Goal: Task Accomplishment & Management: Manage account settings

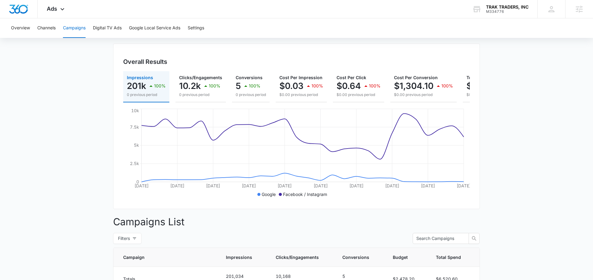
scroll to position [40, 0]
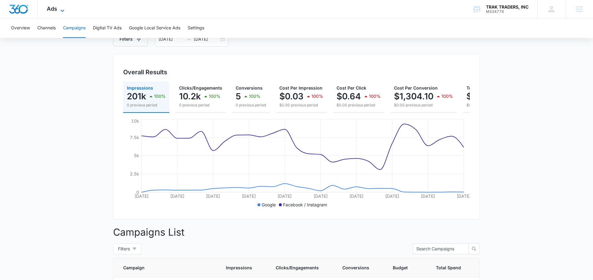
click at [62, 9] on icon at bounding box center [62, 10] width 7 height 7
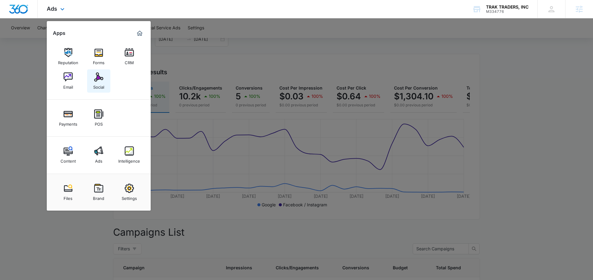
click at [101, 85] on div "Social" at bounding box center [98, 86] width 11 height 8
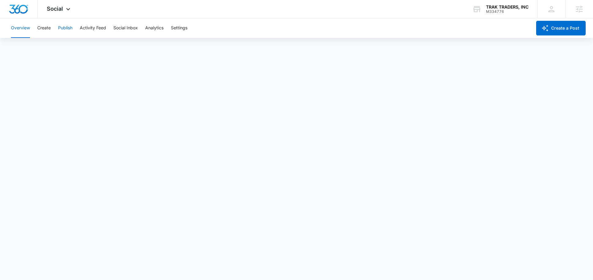
click at [62, 28] on button "Publish" at bounding box center [65, 28] width 14 height 20
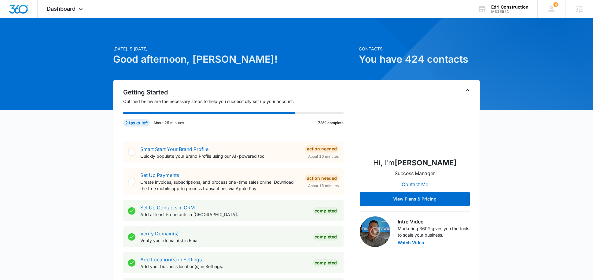
scroll to position [35, 0]
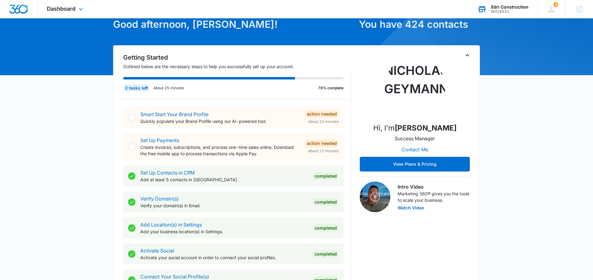
click at [493, 14] on div "Edri Construction M316551 Your Accounts View All" at bounding box center [502, 9] width 69 height 18
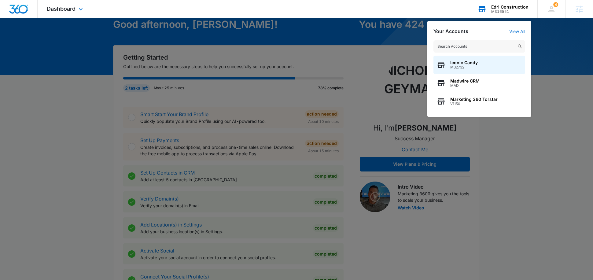
click at [458, 44] on input "text" at bounding box center [479, 46] width 92 height 12
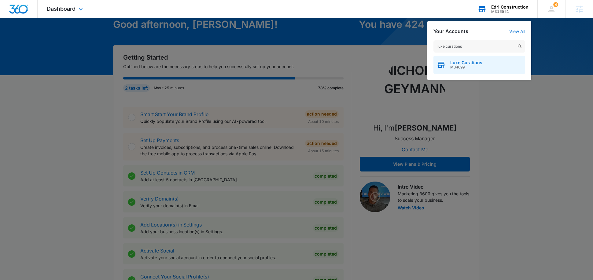
type input "luxe curations"
click at [465, 68] on span "M34699" at bounding box center [466, 67] width 32 height 4
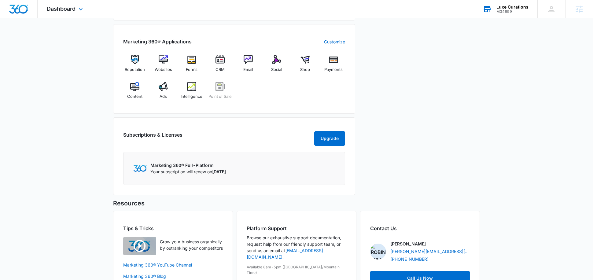
scroll to position [240, 0]
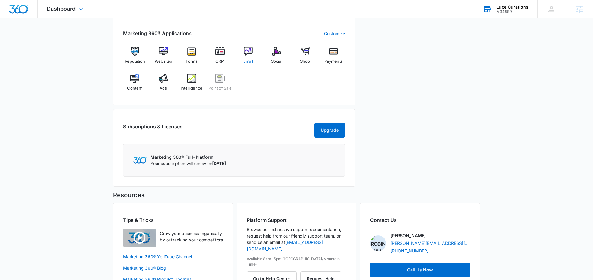
click at [246, 58] on span "Email" at bounding box center [248, 61] width 10 height 6
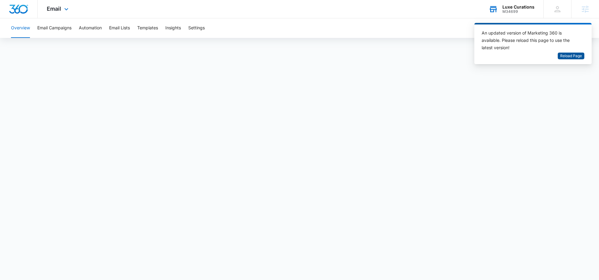
click at [570, 58] on span "Reload Page" at bounding box center [571, 56] width 22 height 6
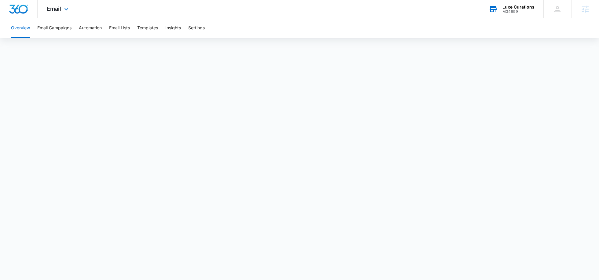
click at [509, 5] on div "Luxe Curations" at bounding box center [518, 7] width 32 height 5
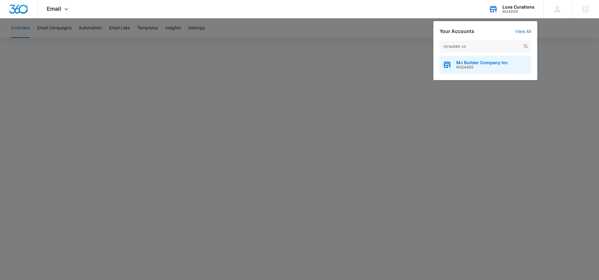
type input "mj builder co"
click at [455, 64] on div "MJ Builder Company Inc M324483" at bounding box center [485, 65] width 92 height 18
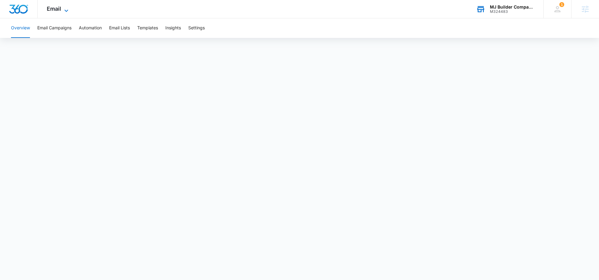
click at [54, 11] on span "Email" at bounding box center [54, 9] width 14 height 6
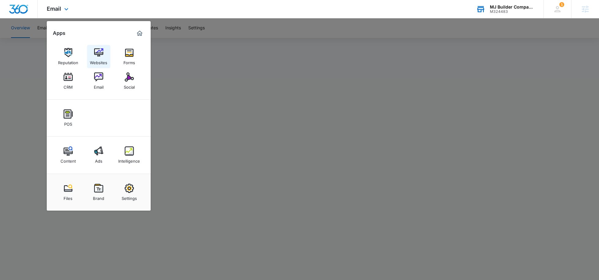
click at [98, 53] on img at bounding box center [98, 52] width 9 height 9
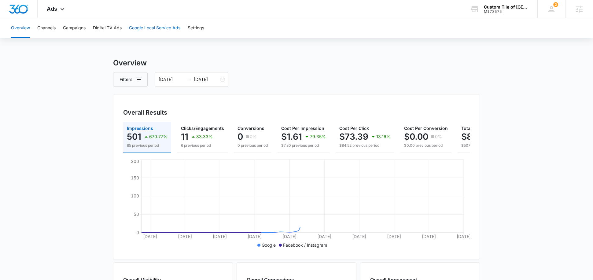
click at [153, 32] on button "Google Local Service Ads" at bounding box center [154, 28] width 51 height 20
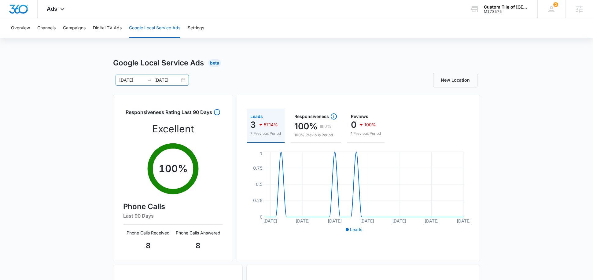
click at [163, 80] on input "09/02/2025" at bounding box center [166, 80] width 25 height 7
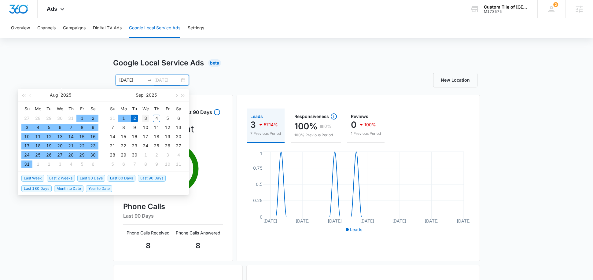
type input "[DATE]"
click at [143, 118] on div "3" at bounding box center [145, 118] width 7 height 7
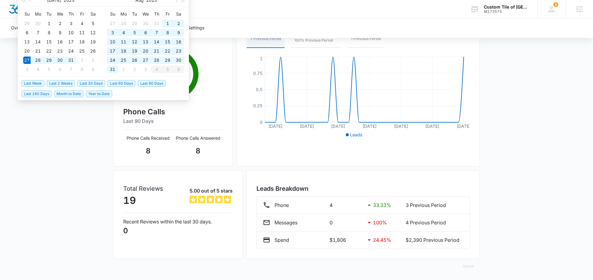
scroll to position [18, 0]
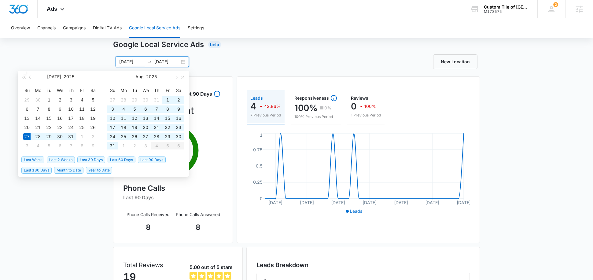
click at [129, 61] on input "07/27/2025" at bounding box center [131, 61] width 25 height 7
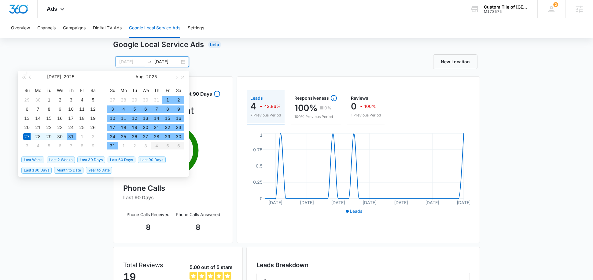
type input "07/27/2025"
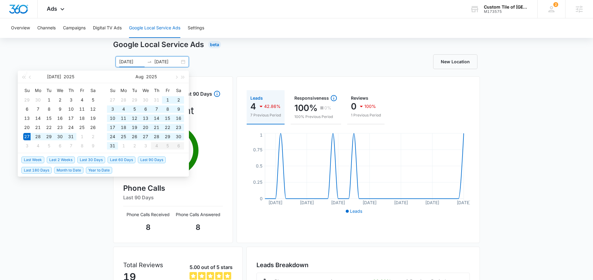
click at [164, 65] on div "07/27/2025 09/03/2025" at bounding box center [152, 61] width 73 height 11
click at [165, 60] on input "[DATE]" at bounding box center [166, 61] width 25 height 7
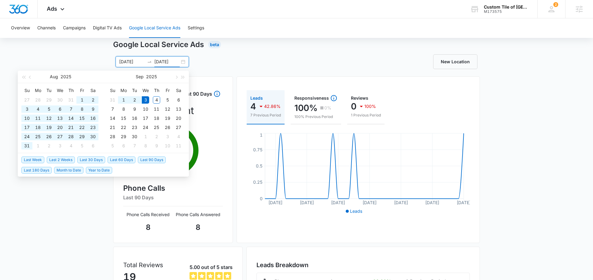
type input "09/03/2025"
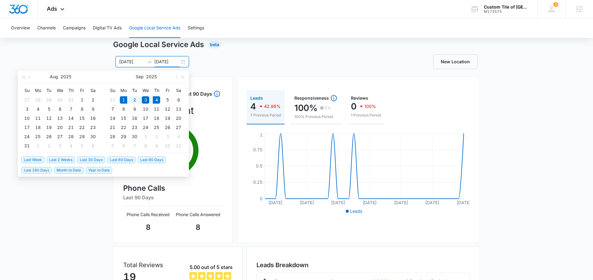
click at [64, 171] on span "Month to Date" at bounding box center [68, 170] width 29 height 7
type input "09/01/2025"
type input "09/04/2025"
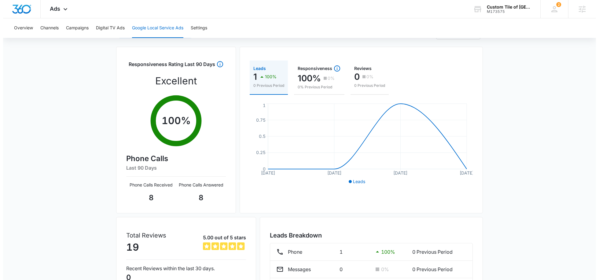
scroll to position [0, 0]
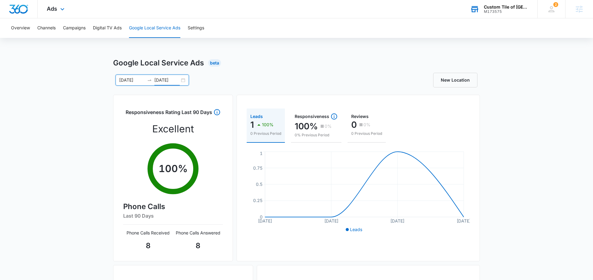
click at [488, 15] on div "Custom Tile of Atlanta M173575 Your Accounts View All" at bounding box center [499, 9] width 76 height 18
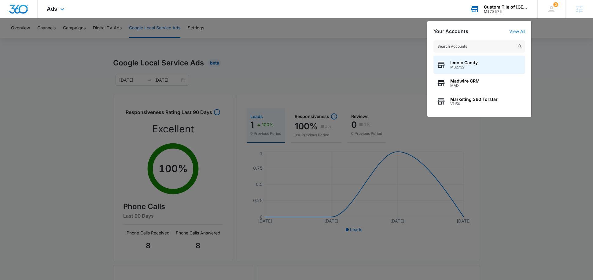
click at [449, 45] on input "text" at bounding box center [479, 46] width 92 height 12
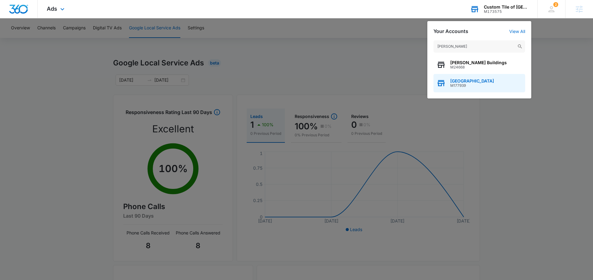
type input "boyle"
click at [463, 83] on span "[GEOGRAPHIC_DATA]" at bounding box center [472, 81] width 44 height 5
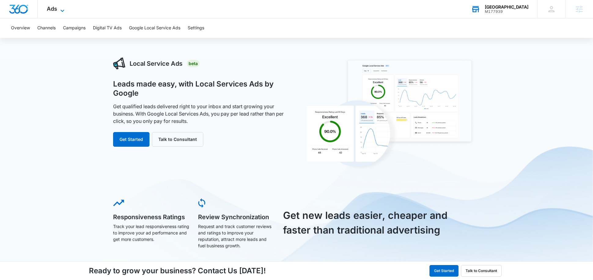
click at [49, 11] on span "Ads" at bounding box center [52, 9] width 10 height 6
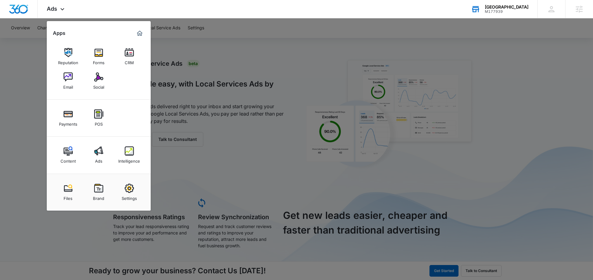
click at [188, 72] on div at bounding box center [296, 140] width 593 height 280
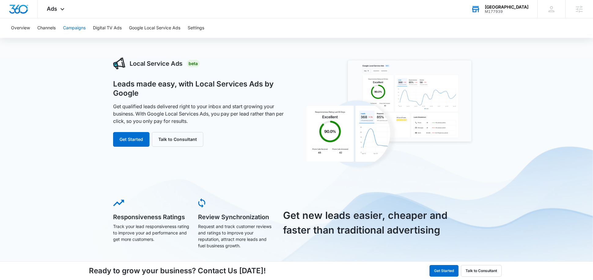
click at [76, 33] on button "Campaigns" at bounding box center [74, 28] width 23 height 20
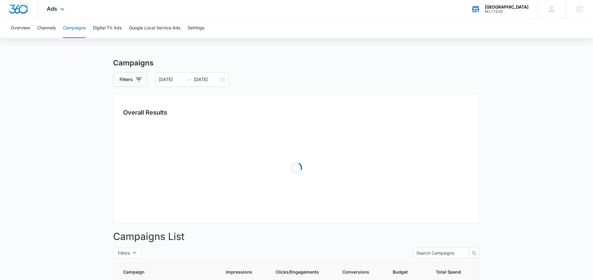
click at [54, 13] on div "Ads Apps Reputation Forms CRM Email Social Payments POS Content Ads Intelligenc…" at bounding box center [57, 9] width 38 height 18
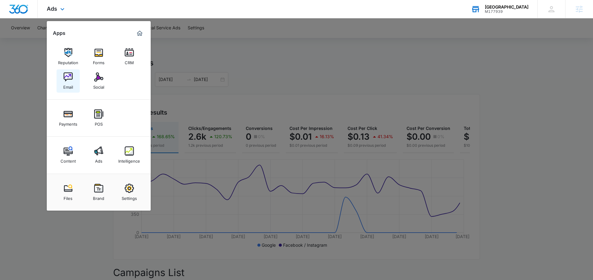
click at [70, 90] on link "Email" at bounding box center [68, 80] width 23 height 23
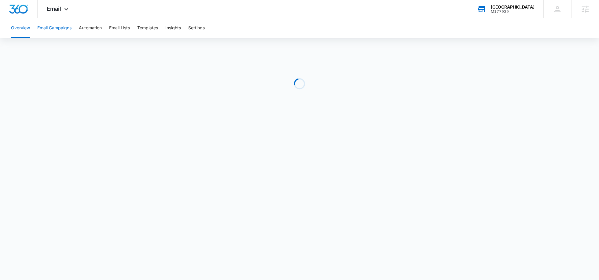
click at [58, 28] on button "Email Campaigns" at bounding box center [54, 28] width 34 height 20
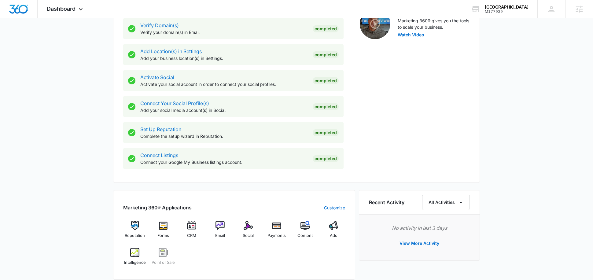
scroll to position [213, 0]
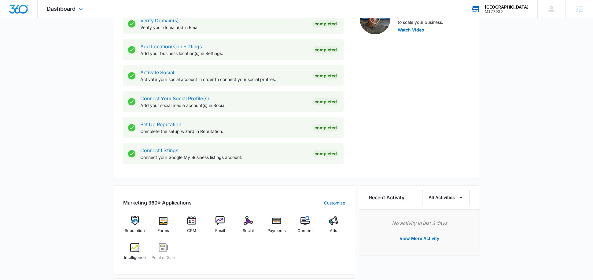
click at [502, 6] on div "[GEOGRAPHIC_DATA]" at bounding box center [507, 7] width 44 height 5
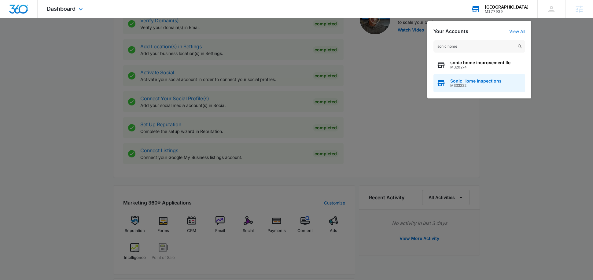
type input "sonic home"
click at [462, 86] on span "M333222" at bounding box center [475, 85] width 51 height 4
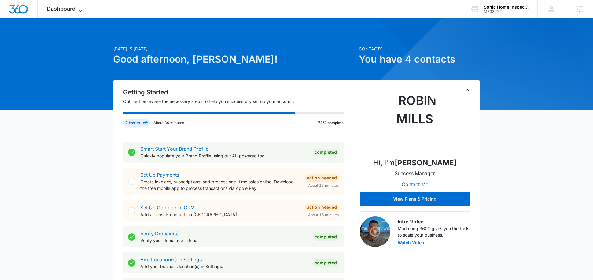
click at [77, 12] on icon at bounding box center [80, 10] width 7 height 7
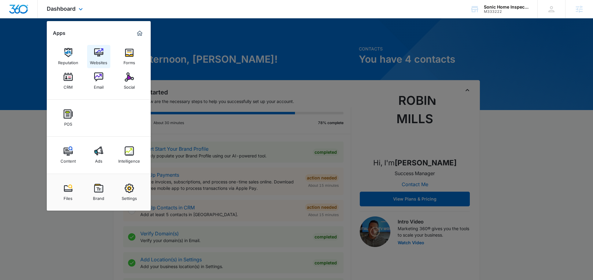
click at [95, 53] on img at bounding box center [98, 52] width 9 height 9
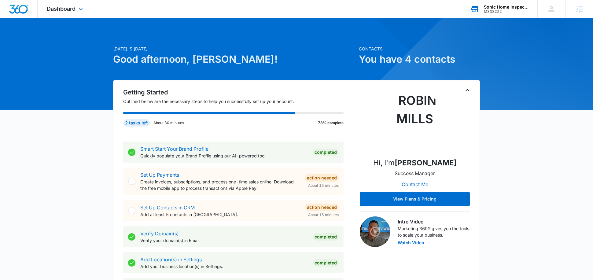
click at [497, 5] on div "Sonic Home Inspections" at bounding box center [506, 7] width 45 height 5
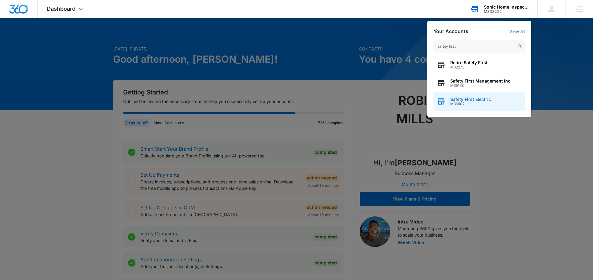
type input "safety first"
click at [460, 95] on div "Safety First Electric M36902" at bounding box center [479, 101] width 92 height 18
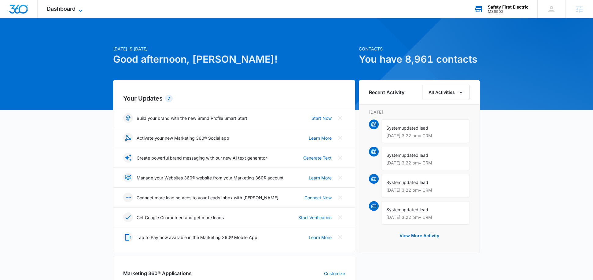
click at [67, 6] on span "Dashboard" at bounding box center [61, 9] width 29 height 6
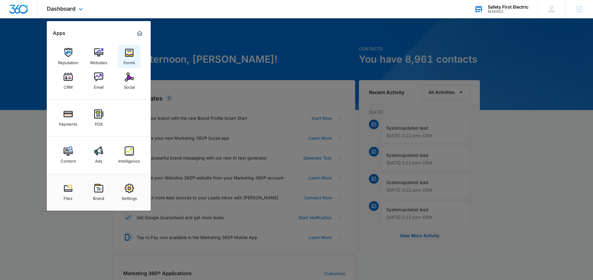
click at [133, 58] on div "Forms" at bounding box center [129, 61] width 12 height 8
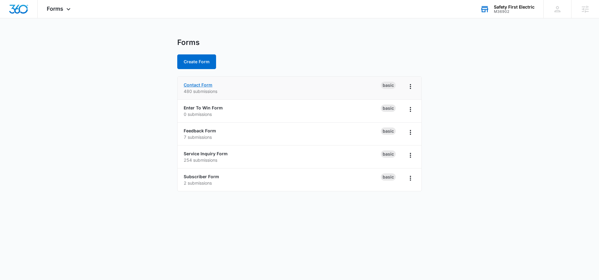
click at [199, 86] on link "Contact Form" at bounding box center [198, 84] width 29 height 5
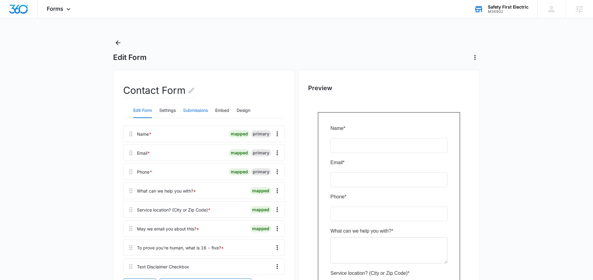
click at [196, 113] on button "Submissions" at bounding box center [195, 110] width 25 height 15
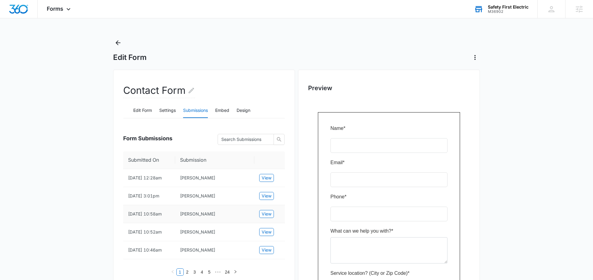
scroll to position [10, 0]
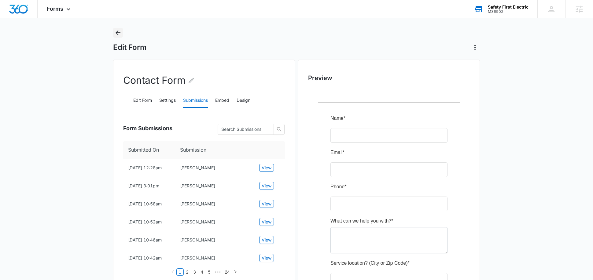
click at [116, 32] on icon "Back" at bounding box center [118, 32] width 5 height 5
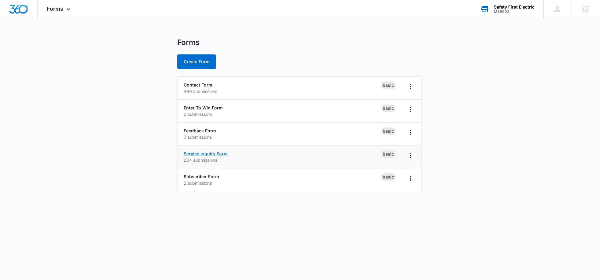
click at [203, 153] on link "Service Inquiry Form" at bounding box center [206, 153] width 44 height 5
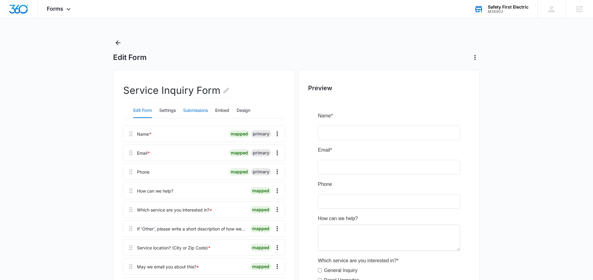
click at [194, 113] on button "Submissions" at bounding box center [195, 110] width 25 height 15
